Goal: Task Accomplishment & Management: Manage account settings

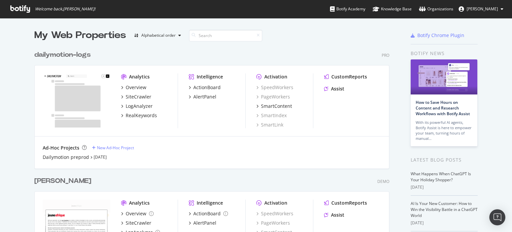
scroll to position [227, 502]
click at [37, 179] on div "[PERSON_NAME]" at bounding box center [62, 181] width 57 height 10
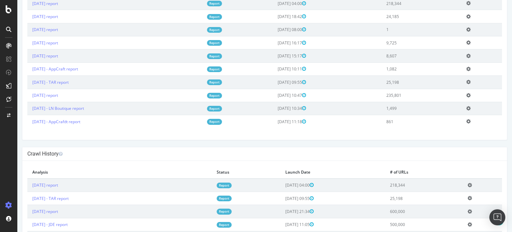
scroll to position [234, 0]
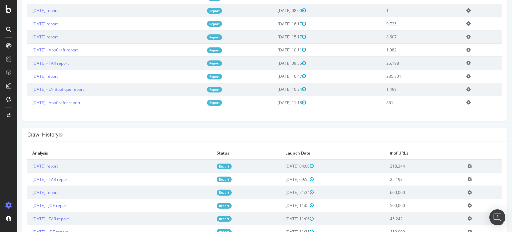
click at [232, 192] on link "Report" at bounding box center [224, 192] width 15 height 6
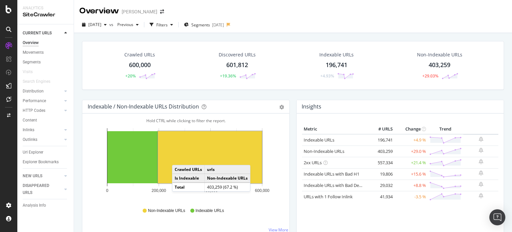
click at [179, 158] on rect "A chart." at bounding box center [210, 157] width 104 height 52
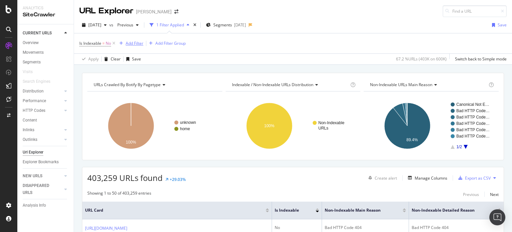
click at [137, 42] on div "Add Filter" at bounding box center [135, 43] width 18 height 6
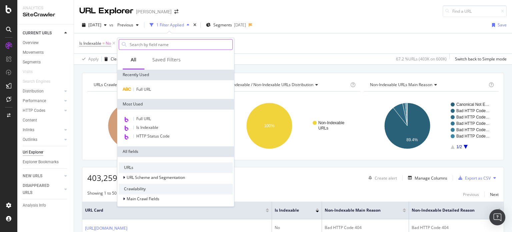
click at [153, 46] on input "text" at bounding box center [180, 44] width 103 height 10
click at [143, 86] on span "Full URL" at bounding box center [143, 89] width 15 height 6
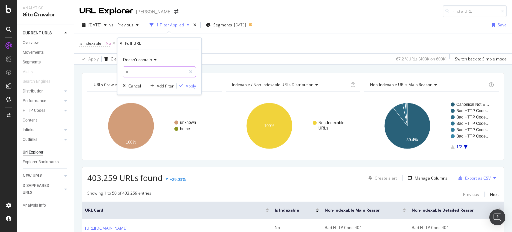
click at [142, 69] on input "=" at bounding box center [154, 72] width 63 height 11
type input ".php"
click at [190, 84] on div "Apply" at bounding box center [191, 86] width 10 height 6
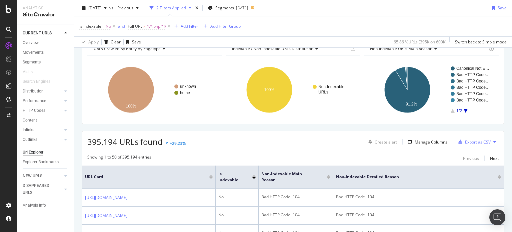
scroll to position [67, 0]
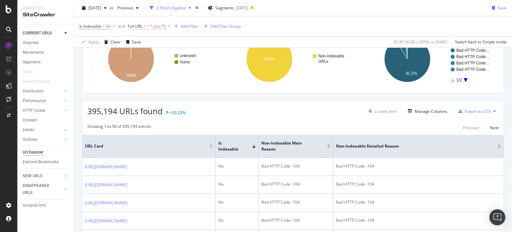
click at [141, 24] on span "Full URL" at bounding box center [135, 26] width 15 height 6
click at [231, 115] on div "395,194 URLs found +29.23% Create alert Manage Columns Export as CSV" at bounding box center [293, 108] width 422 height 16
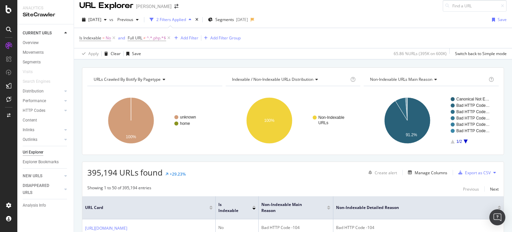
scroll to position [0, 0]
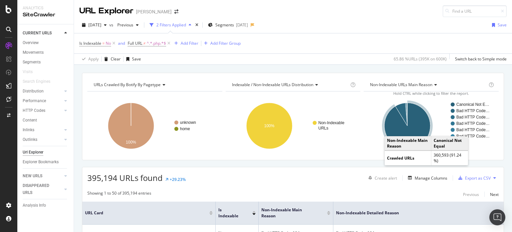
click at [391, 126] on icon "A chart." at bounding box center [408, 126] width 46 height 46
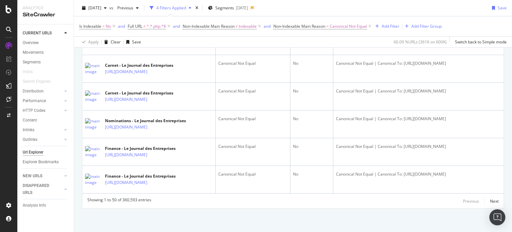
scroll to position [1908, 0]
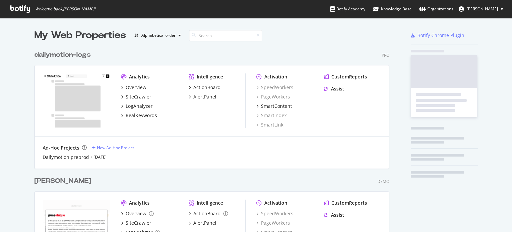
scroll to position [227, 502]
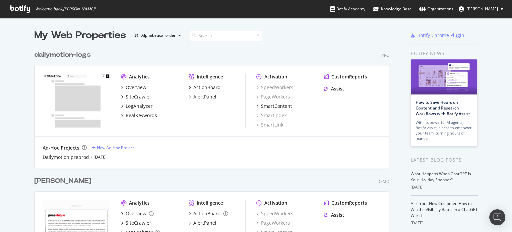
click at [35, 182] on div "[PERSON_NAME]" at bounding box center [62, 181] width 57 height 10
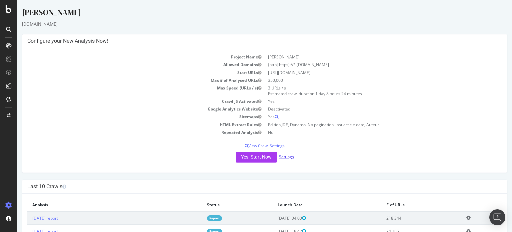
click at [284, 158] on link "Settings" at bounding box center [286, 157] width 15 height 6
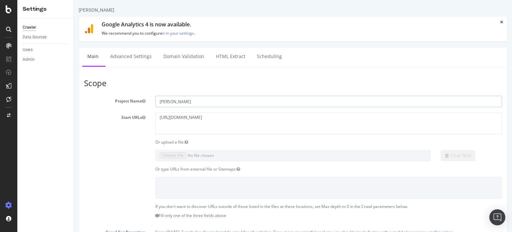
click at [173, 105] on input "[PERSON_NAME]" at bounding box center [328, 101] width 347 height 11
type input "JDE"
drag, startPoint x: 236, startPoint y: 117, endPoint x: 98, endPoint y: 123, distance: 137.6
click at [102, 124] on div "Start URLs [URL][DOMAIN_NAME]" at bounding box center [293, 123] width 428 height 22
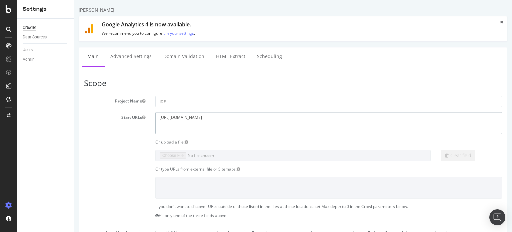
paste textarea "lejournaldesentreprises"
drag, startPoint x: 183, startPoint y: 119, endPoint x: 259, endPoint y: 117, distance: 75.4
click at [259, 117] on textarea "[URL][DOMAIN_NAME]" at bounding box center [328, 123] width 347 height 22
click at [189, 116] on textarea "[URL][DOMAIN_NAME]" at bounding box center [328, 123] width 347 height 22
drag, startPoint x: 184, startPoint y: 118, endPoint x: 236, endPoint y: 114, distance: 52.2
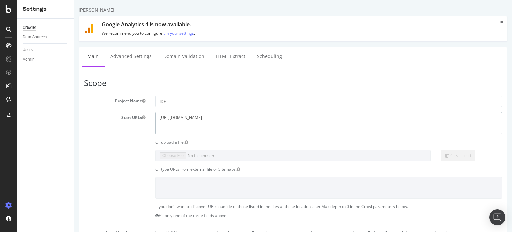
click at [236, 114] on textarea "[URL][DOMAIN_NAME]" at bounding box center [328, 123] width 347 height 22
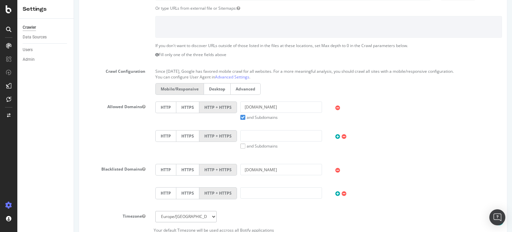
scroll to position [133, 0]
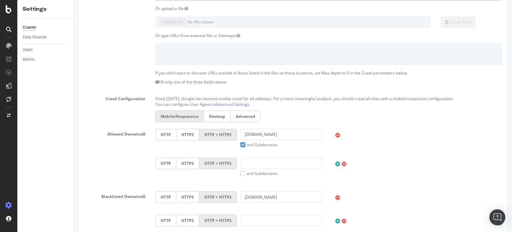
type textarea "[URL][DOMAIN_NAME]"
drag, startPoint x: 253, startPoint y: 134, endPoint x: 298, endPoint y: 133, distance: 45.4
click at [298, 133] on input "[DOMAIN_NAME]" at bounding box center [282, 134] width 82 height 11
paste input "lejournaldesentreprises"
type input "[DOMAIN_NAME]"
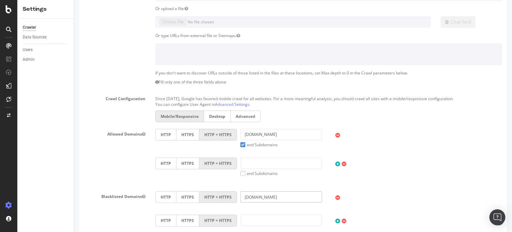
drag, startPoint x: 295, startPoint y: 197, endPoint x: 220, endPoint y: 196, distance: 75.1
click at [220, 196] on div "HTTP HTTPS HTTP + HTTPS [DOMAIN_NAME]" at bounding box center [329, 197] width 354 height 13
click at [381, 167] on div "HTTP HTTPS HTTP + HTTPS and Subdomains User Agent: Mobile Desktop This is a mob…" at bounding box center [329, 166] width 354 height 19
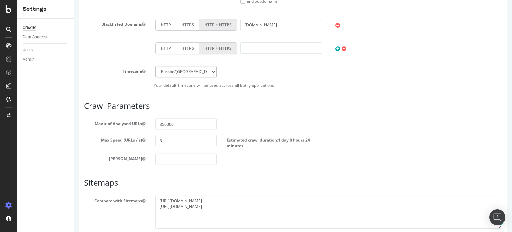
scroll to position [334, 0]
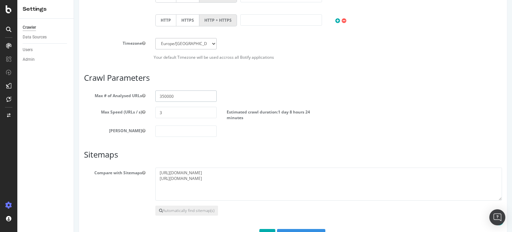
drag, startPoint x: 185, startPoint y: 96, endPoint x: 115, endPoint y: 96, distance: 70.7
click at [121, 96] on div "Max # of Analysed URLs 350000" at bounding box center [293, 95] width 428 height 11
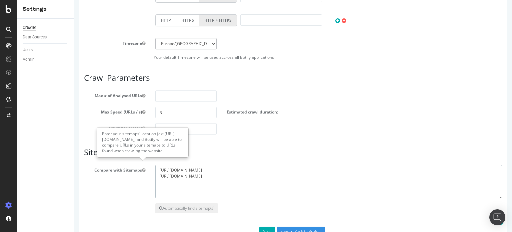
drag, startPoint x: 289, startPoint y: 183, endPoint x: 143, endPoint y: 166, distance: 147.1
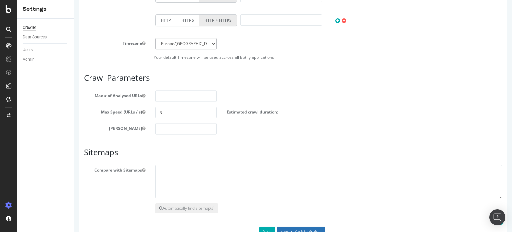
click at [308, 230] on input "Save & Back to Project" at bounding box center [301, 232] width 48 height 10
click at [188, 93] on input "number" at bounding box center [185, 95] width 61 height 11
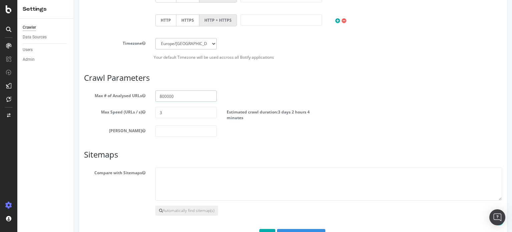
type input "800000"
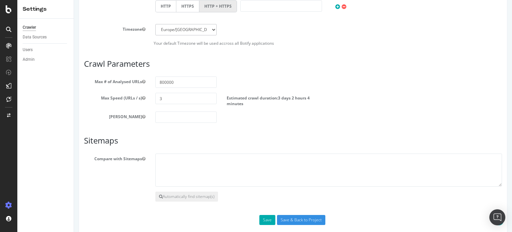
scroll to position [356, 0]
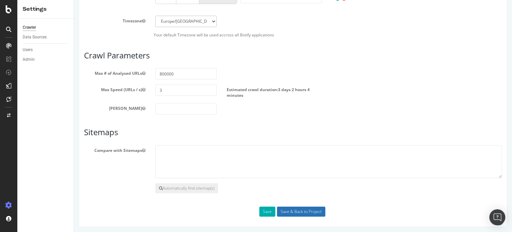
click at [302, 211] on input "Save & Back to Project" at bounding box center [301, 211] width 48 height 10
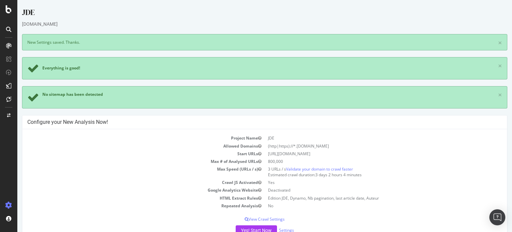
click at [446, 133] on div "Project Name JDE Allowed Domains (http|https)://*.[DOMAIN_NAME] Start URLs [URL…" at bounding box center [264, 187] width 485 height 117
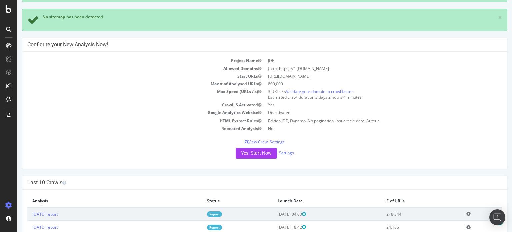
scroll to position [67, 0]
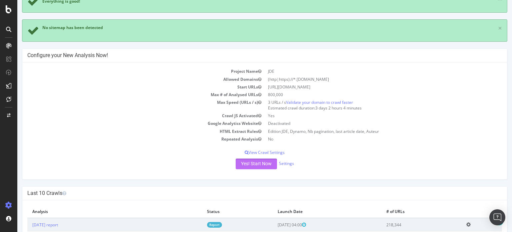
click at [256, 164] on button "Yes! Start Now" at bounding box center [256, 163] width 41 height 11
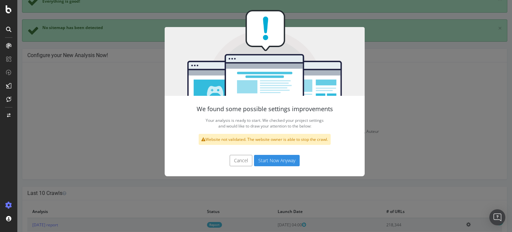
click at [264, 162] on button "Start Now Anyway" at bounding box center [277, 160] width 46 height 11
